Goal: Information Seeking & Learning: Learn about a topic

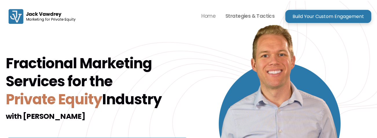
click at [239, 14] on p "Strategies & Tactics" at bounding box center [250, 16] width 49 height 9
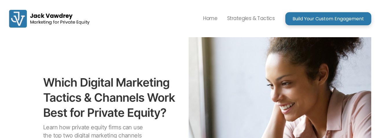
scroll to position [120, 0]
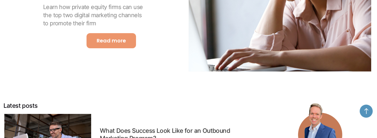
click at [127, 41] on link "Read more" at bounding box center [112, 40] width 50 height 15
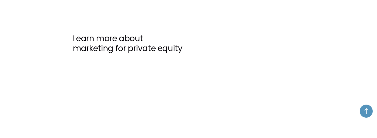
scroll to position [1306, 0]
